Goal: Transaction & Acquisition: Purchase product/service

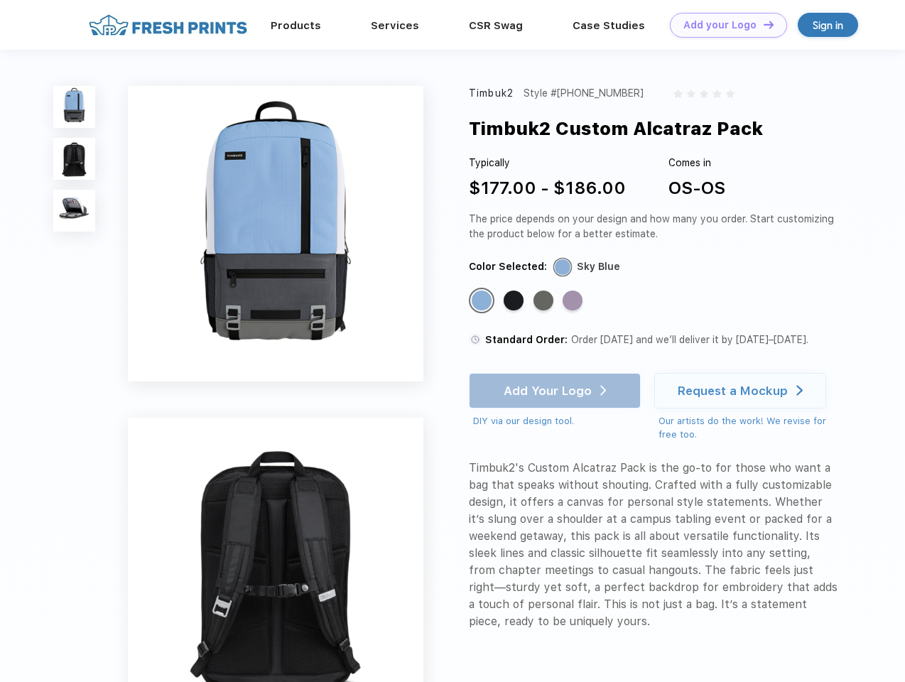
click at [723, 25] on link "Add your Logo Design Tool" at bounding box center [728, 25] width 117 height 25
click at [0, 0] on div "Design Tool" at bounding box center [0, 0] width 0 height 0
click at [763, 24] on link "Add your Logo Design Tool" at bounding box center [728, 25] width 117 height 25
click at [75, 107] on img at bounding box center [74, 107] width 42 height 42
click at [75, 159] on img at bounding box center [74, 159] width 42 height 42
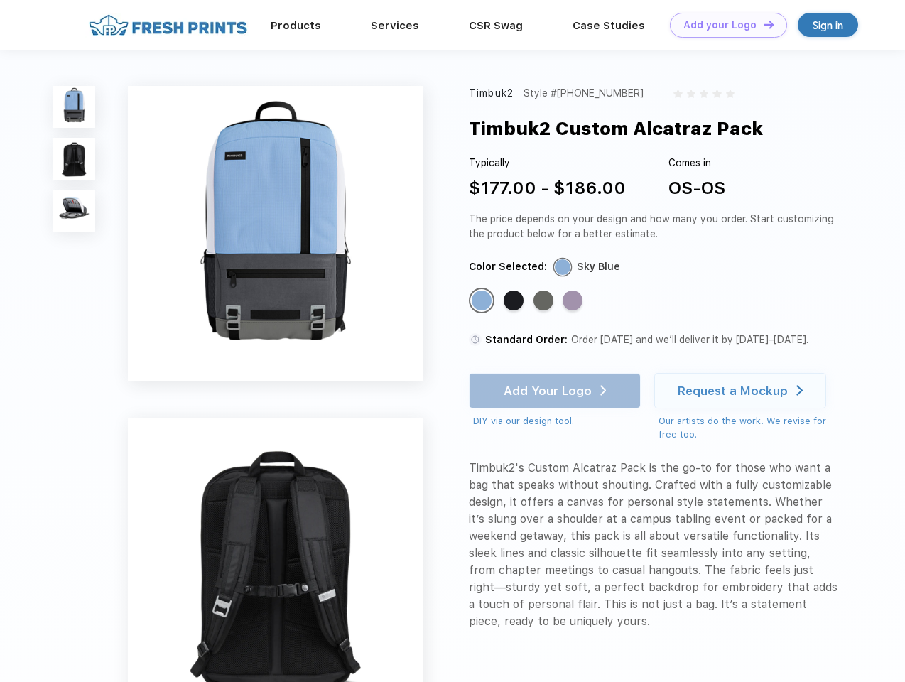
click at [75, 211] on img at bounding box center [74, 211] width 42 height 42
click at [483, 301] on div "Standard Color" at bounding box center [482, 301] width 20 height 20
click at [515, 301] on div "Standard Color" at bounding box center [514, 301] width 20 height 20
click at [545, 301] on div "Standard Color" at bounding box center [544, 301] width 20 height 20
click at [574, 301] on div "Standard Color" at bounding box center [573, 301] width 20 height 20
